Goal: Task Accomplishment & Management: Manage account settings

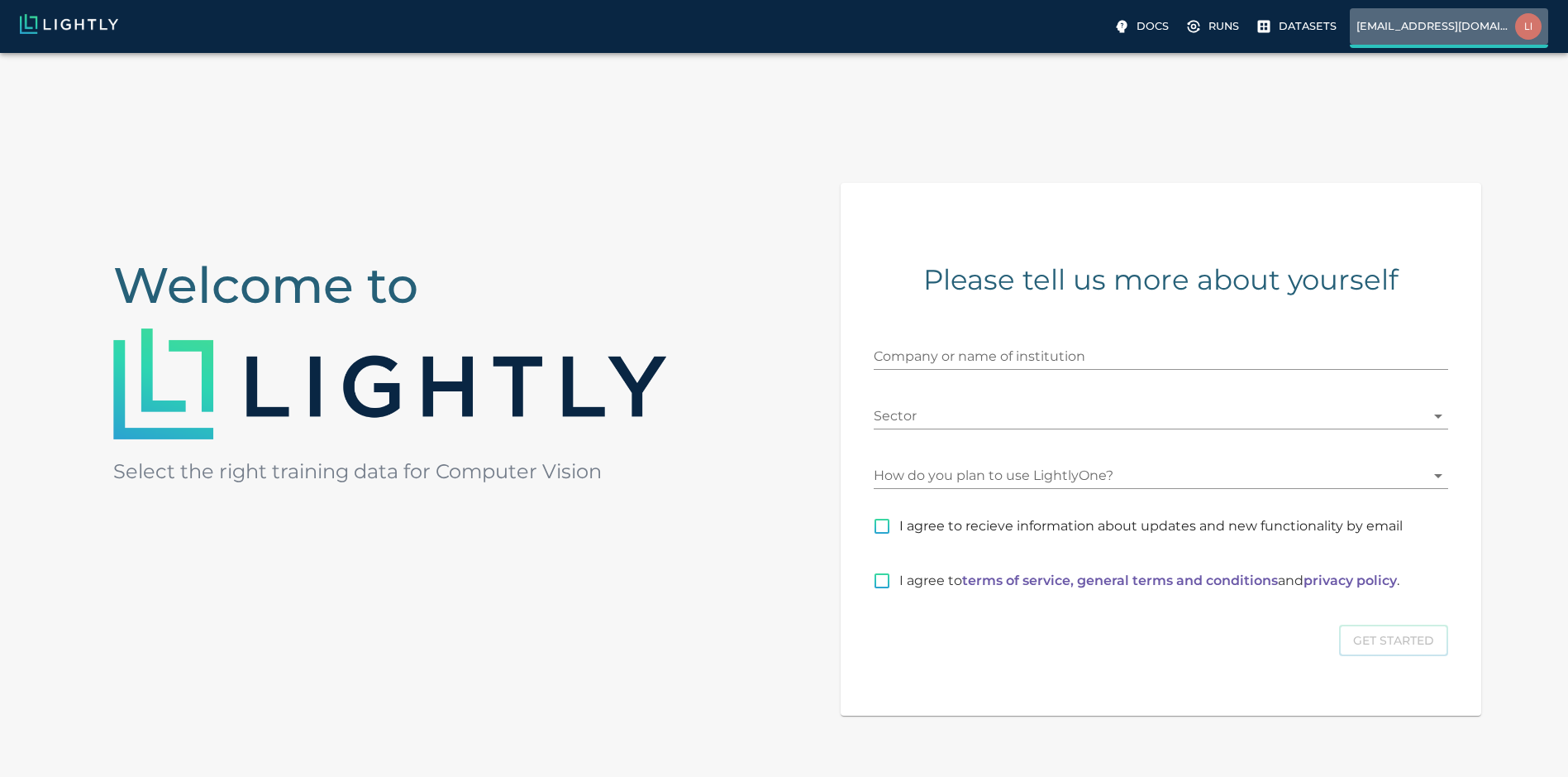
click at [1516, 21] on img at bounding box center [1528, 26] width 26 height 26
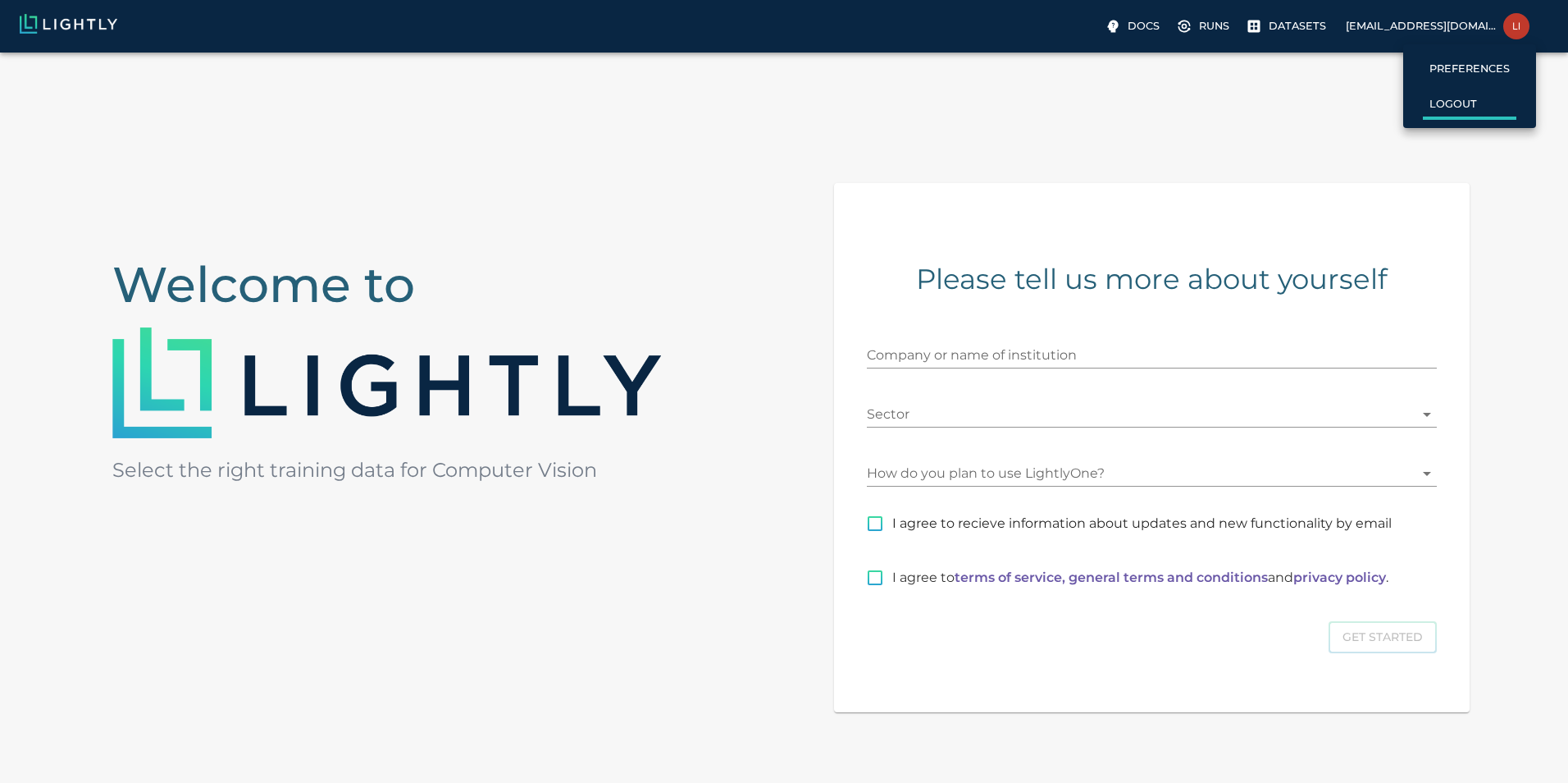
click at [1476, 102] on label "Logout" at bounding box center [1453, 105] width 60 height 29
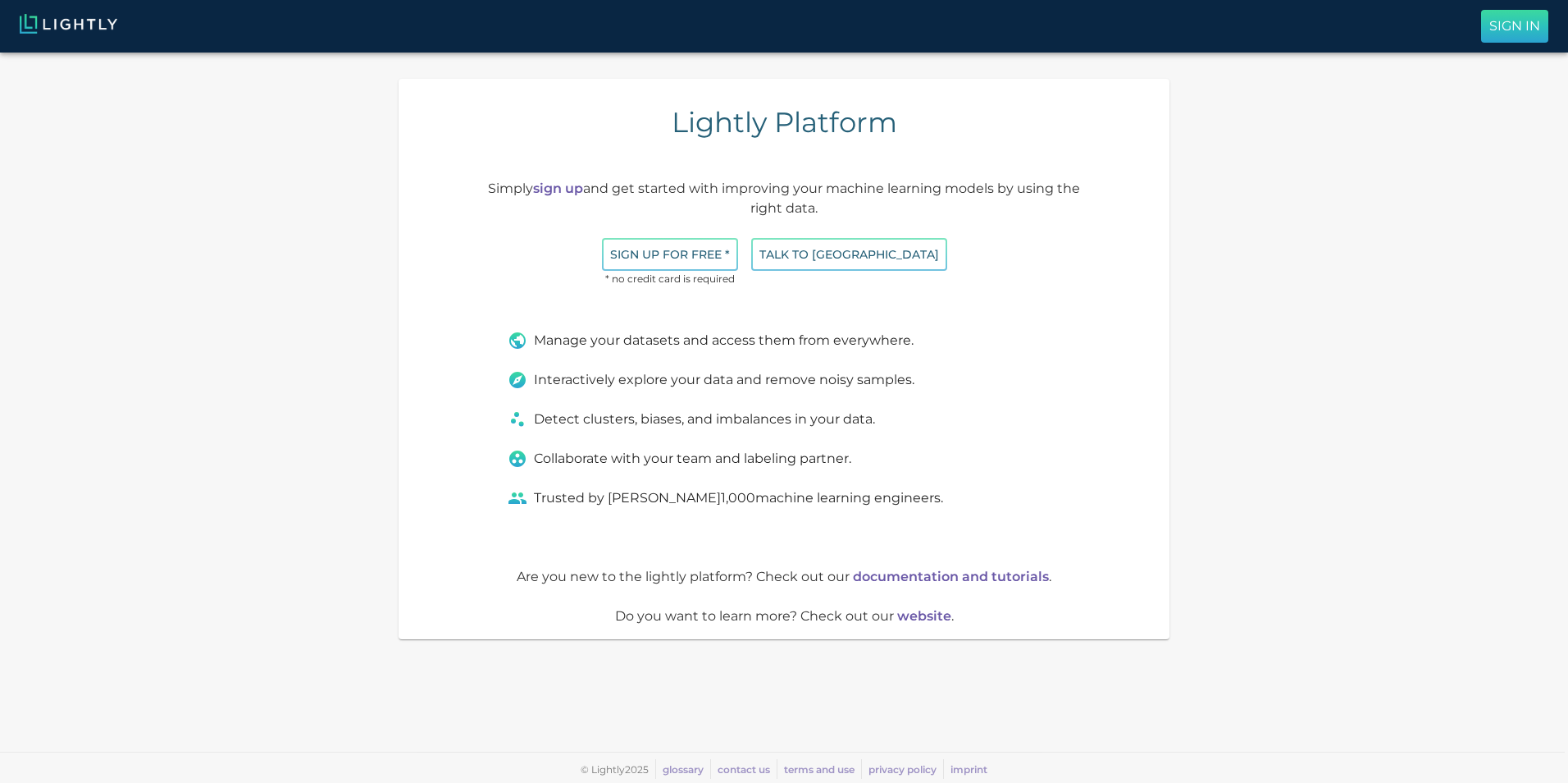
click at [1517, 25] on p "Sign In" at bounding box center [1515, 26] width 51 height 20
